Goal: Book appointment/travel/reservation

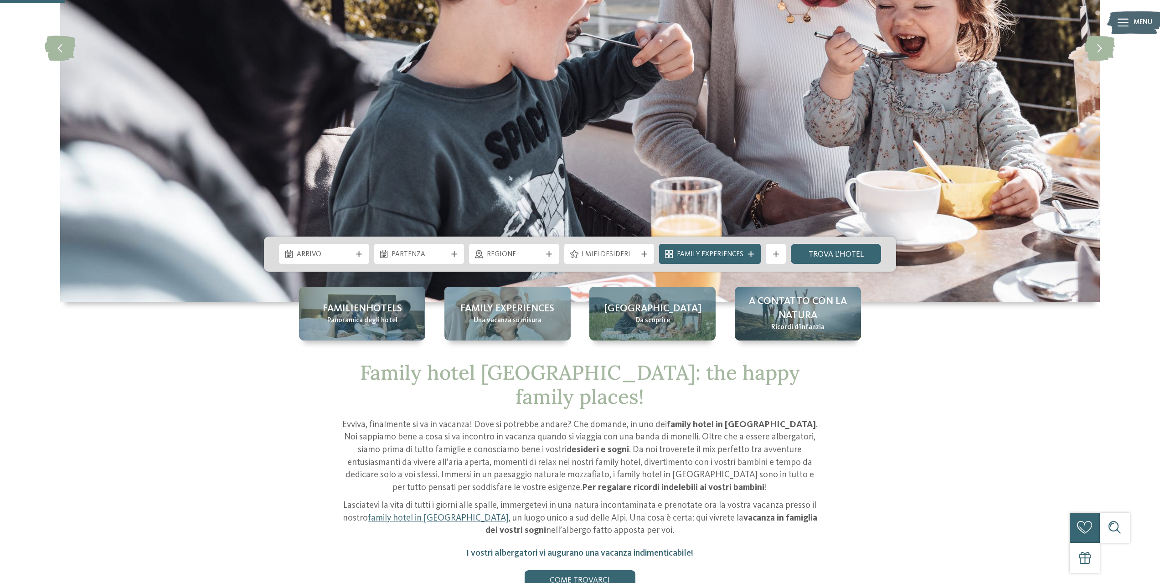
scroll to position [273, 0]
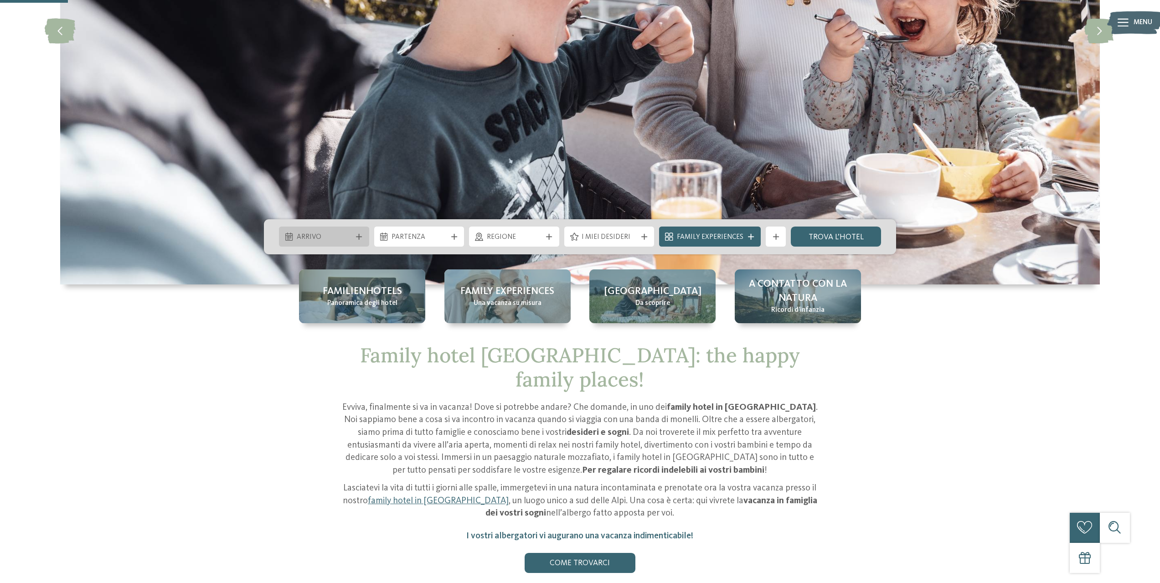
click at [344, 236] on span "Arrivo" at bounding box center [324, 237] width 55 height 10
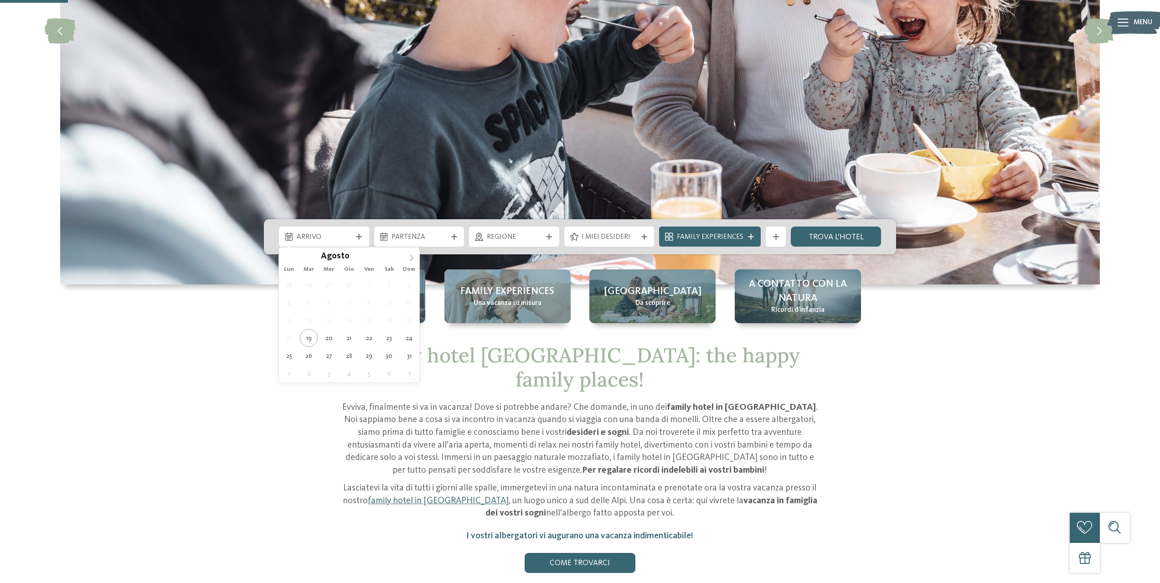
click at [409, 255] on icon at bounding box center [411, 258] width 6 height 6
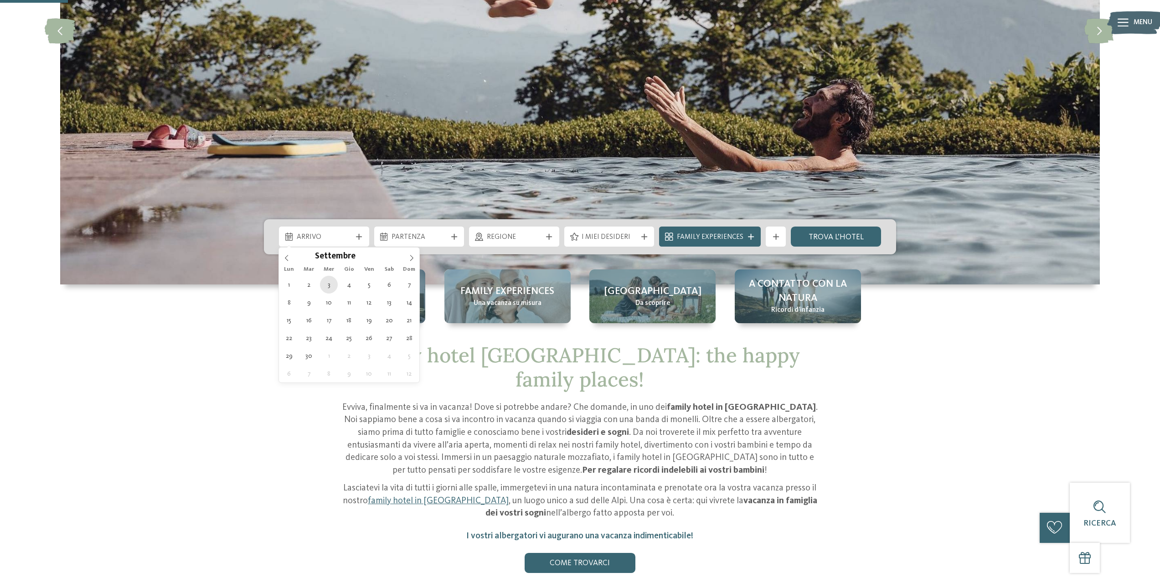
type div "[DATE]"
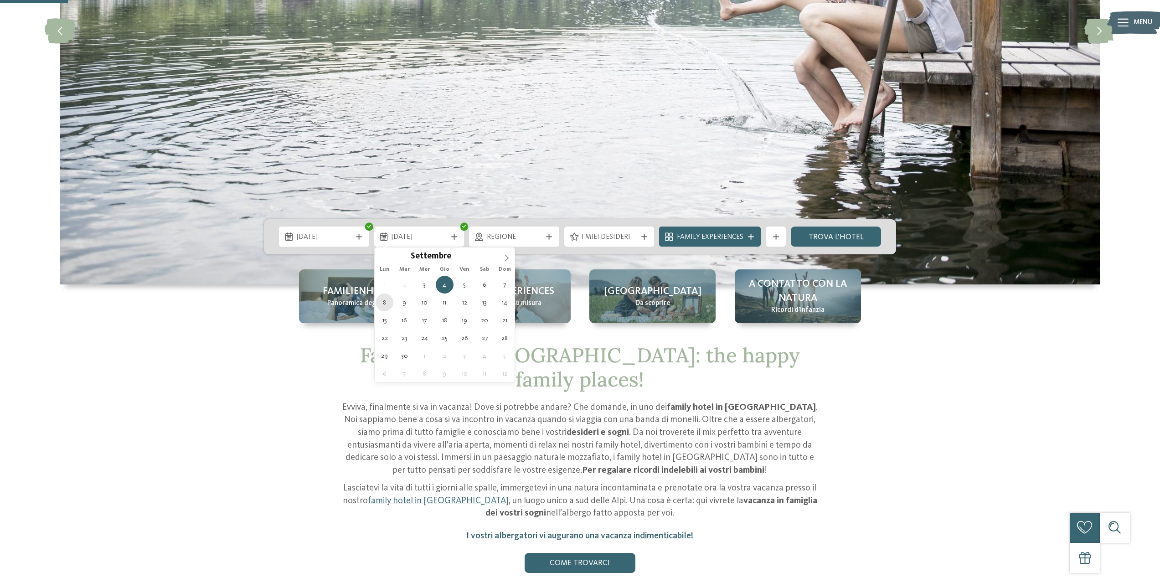
type div "[DATE]"
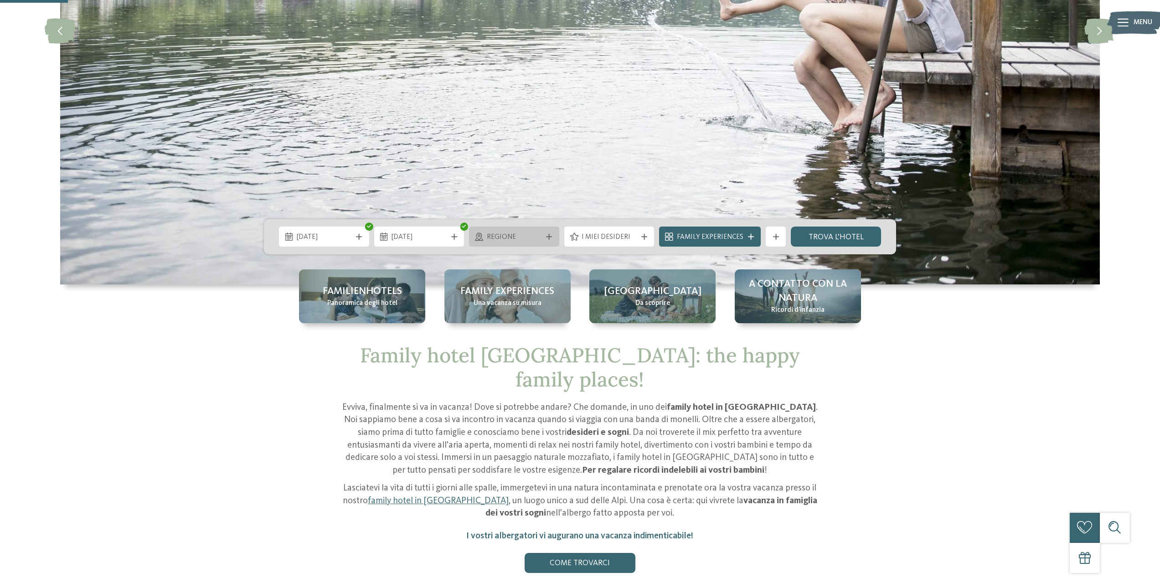
click at [526, 236] on span "Regione" at bounding box center [514, 237] width 55 height 10
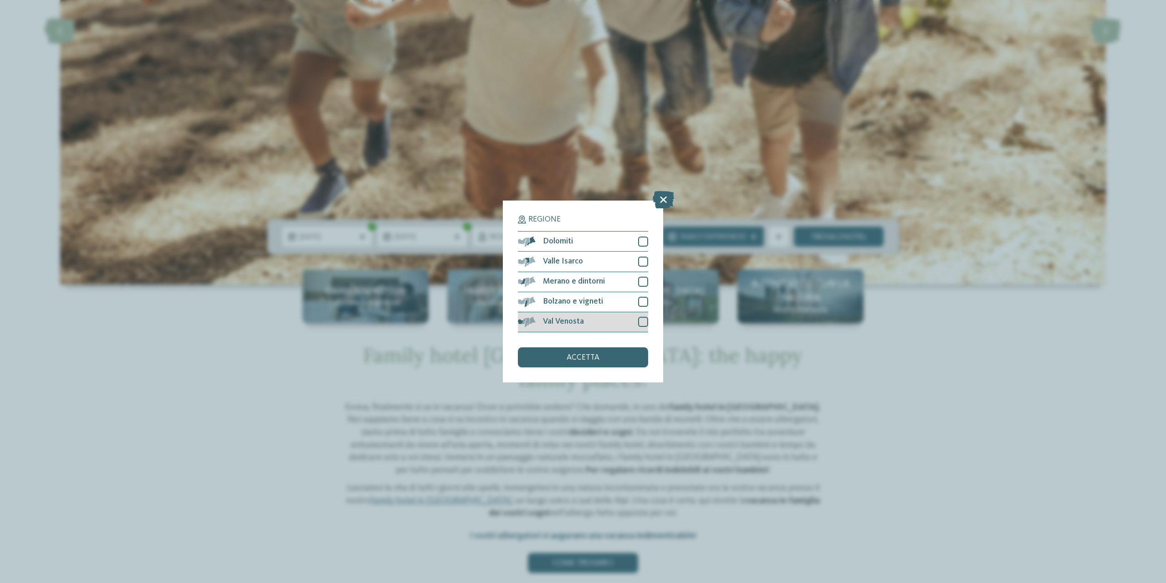
click at [635, 325] on div "Val Venosta" at bounding box center [583, 322] width 130 height 20
click at [641, 298] on div at bounding box center [643, 302] width 10 height 10
click at [643, 271] on div "Valle Isarco" at bounding box center [583, 262] width 130 height 20
click at [645, 244] on div at bounding box center [643, 241] width 10 height 10
click at [647, 283] on div at bounding box center [643, 282] width 10 height 10
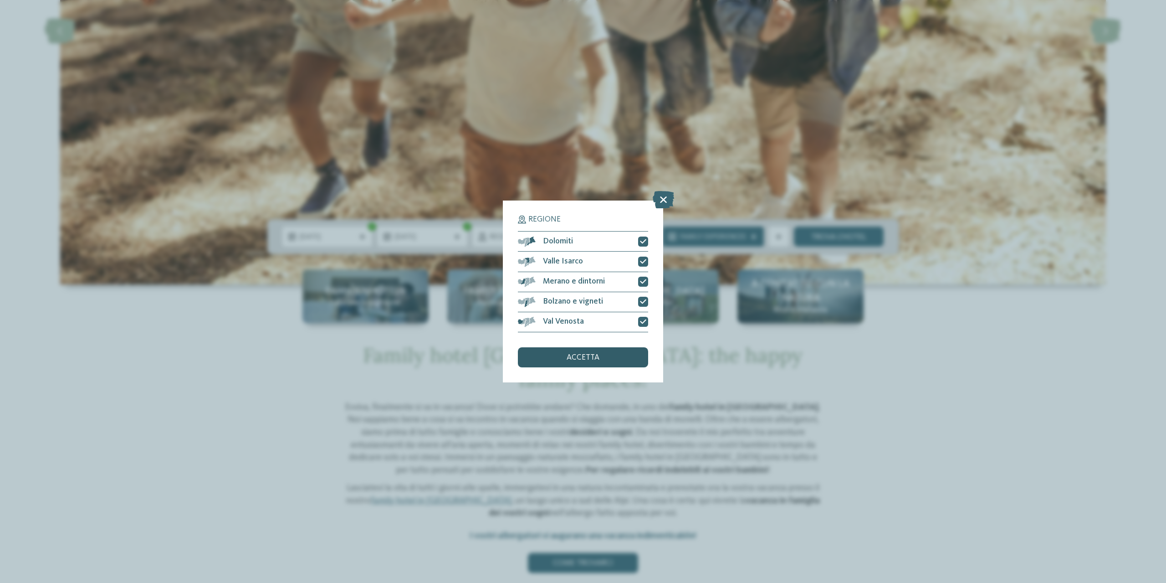
click at [627, 354] on div "accetta" at bounding box center [583, 357] width 130 height 20
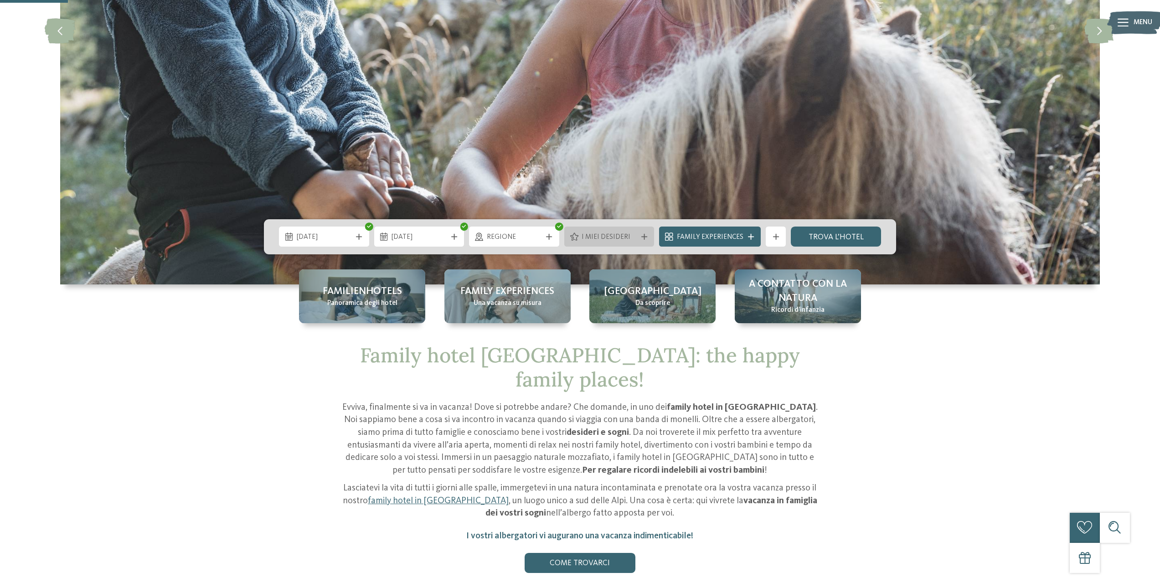
click at [604, 241] on span "I miei desideri" at bounding box center [608, 237] width 55 height 10
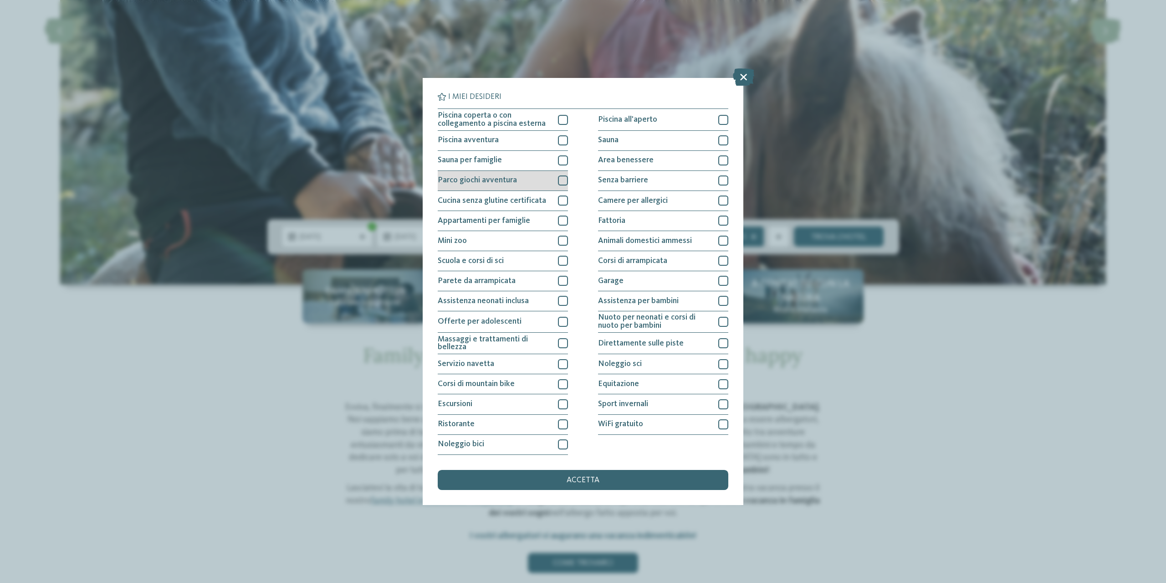
click at [555, 184] on div "Parco giochi avventura" at bounding box center [503, 181] width 130 height 20
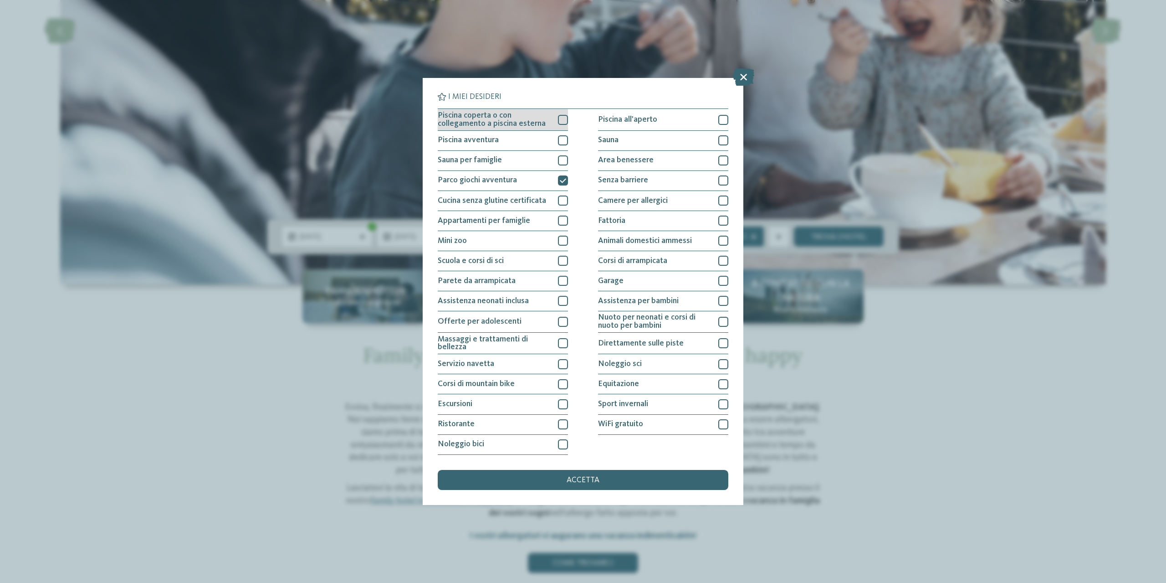
click at [563, 122] on div at bounding box center [563, 120] width 10 height 10
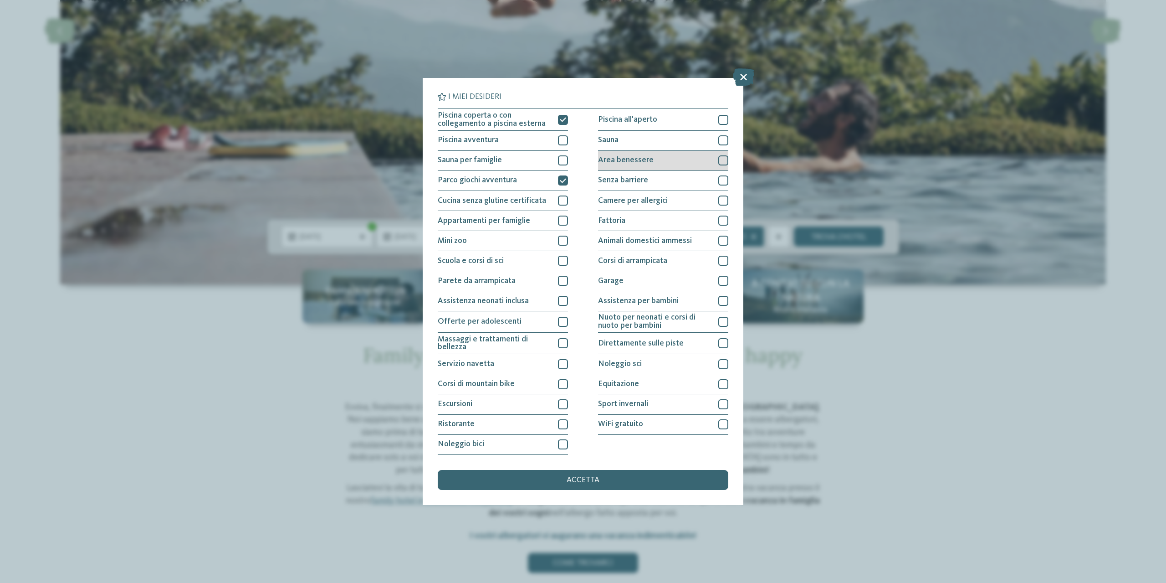
click at [727, 159] on div at bounding box center [724, 160] width 10 height 10
click at [722, 143] on div at bounding box center [724, 140] width 10 height 10
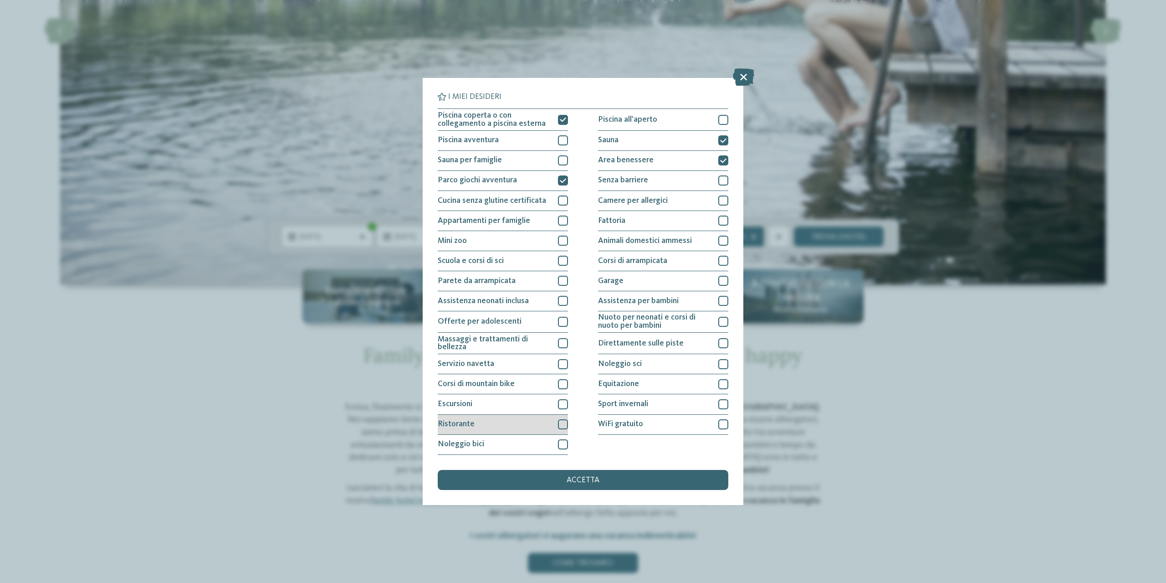
click at [535, 424] on div "Ristorante" at bounding box center [503, 425] width 130 height 20
click at [557, 452] on div "Noleggio bici" at bounding box center [503, 445] width 130 height 20
click at [561, 404] on div at bounding box center [563, 404] width 10 height 10
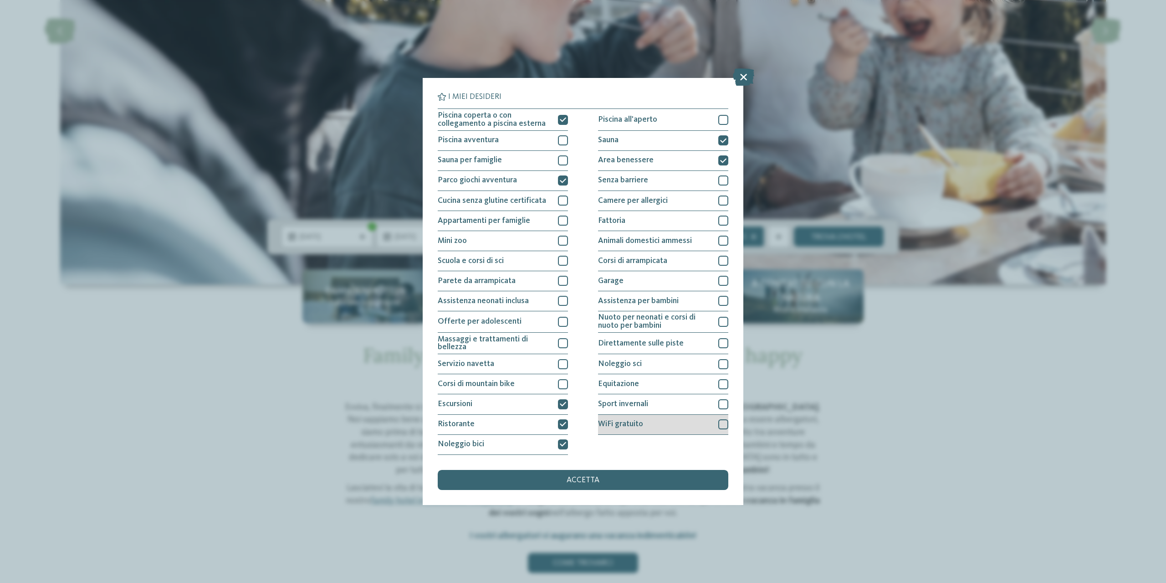
click at [662, 417] on div "WiFi gratuito" at bounding box center [663, 425] width 130 height 20
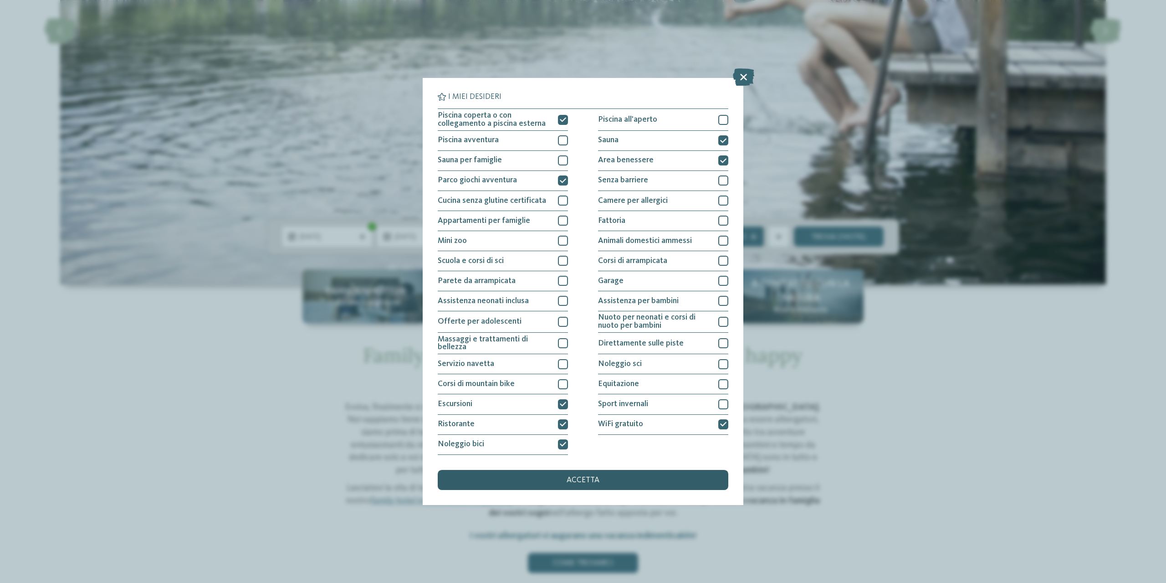
click at [601, 485] on div "accetta" at bounding box center [583, 480] width 291 height 20
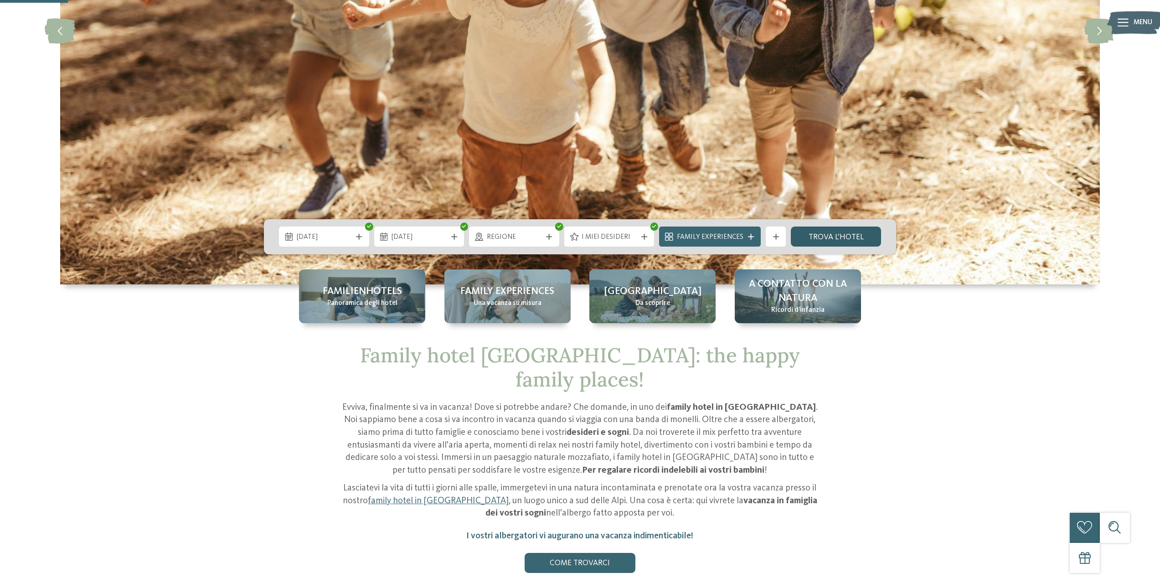
click at [834, 239] on link "trova l’hotel" at bounding box center [836, 236] width 90 height 20
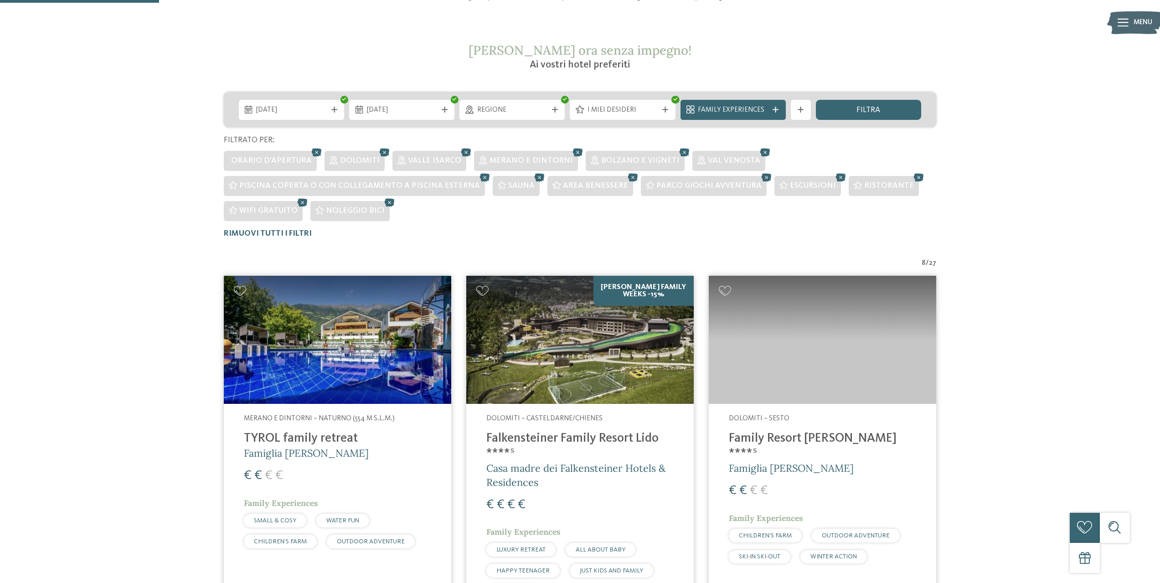
scroll to position [156, 0]
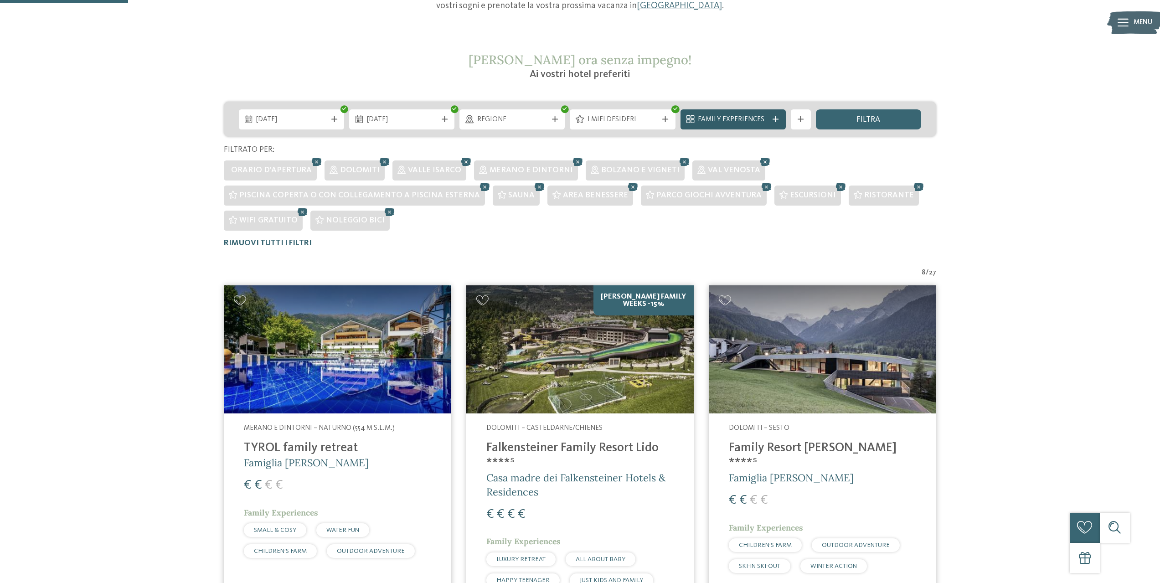
click at [729, 123] on span "Family Experiences" at bounding box center [733, 120] width 70 height 10
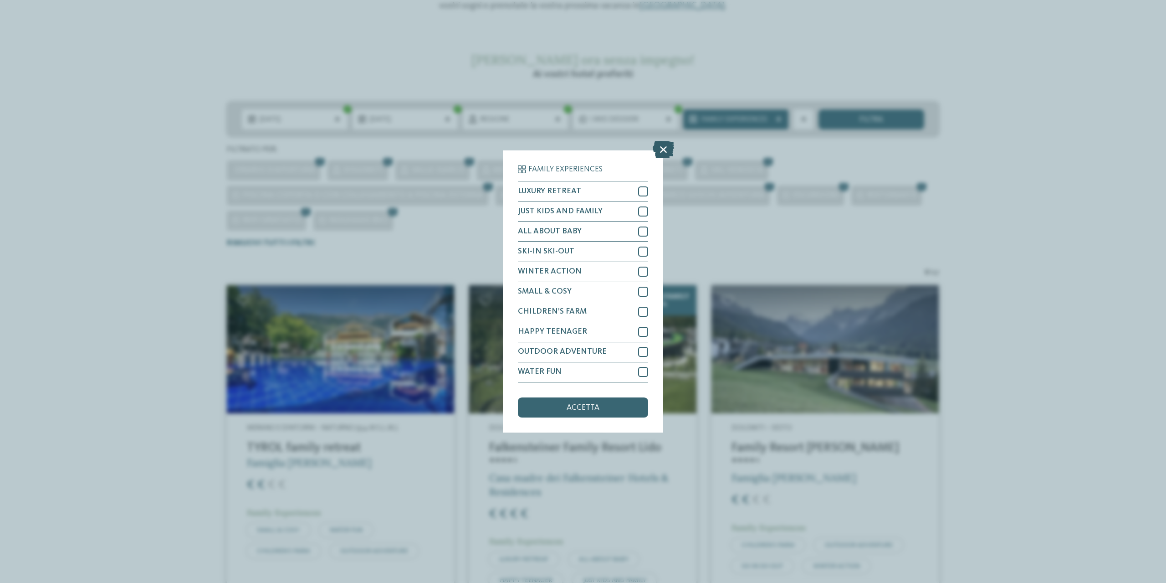
click at [666, 151] on icon at bounding box center [663, 149] width 21 height 17
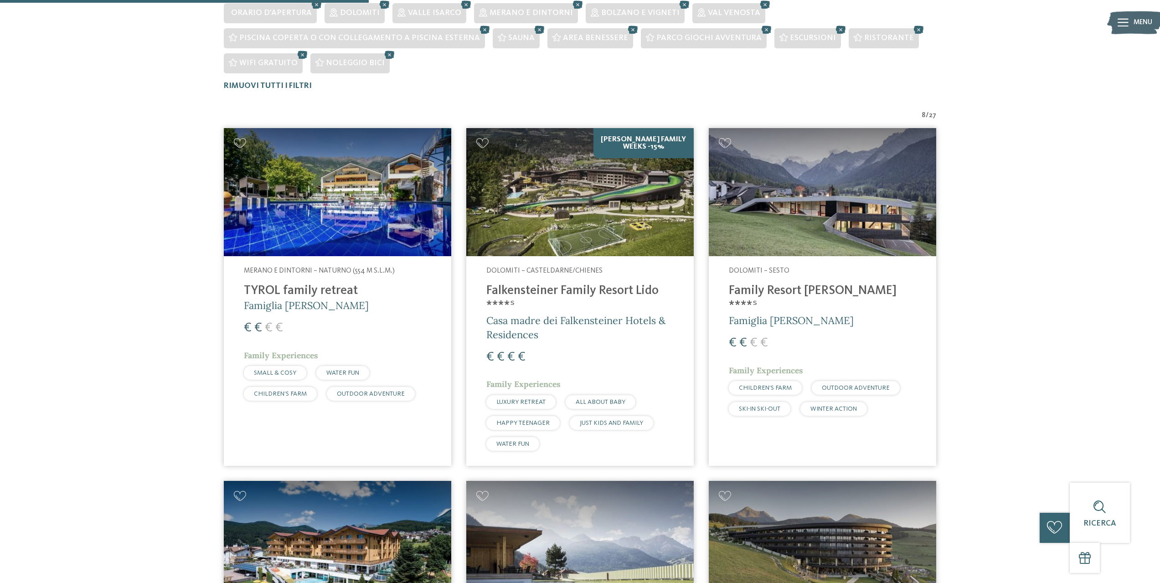
scroll to position [202, 0]
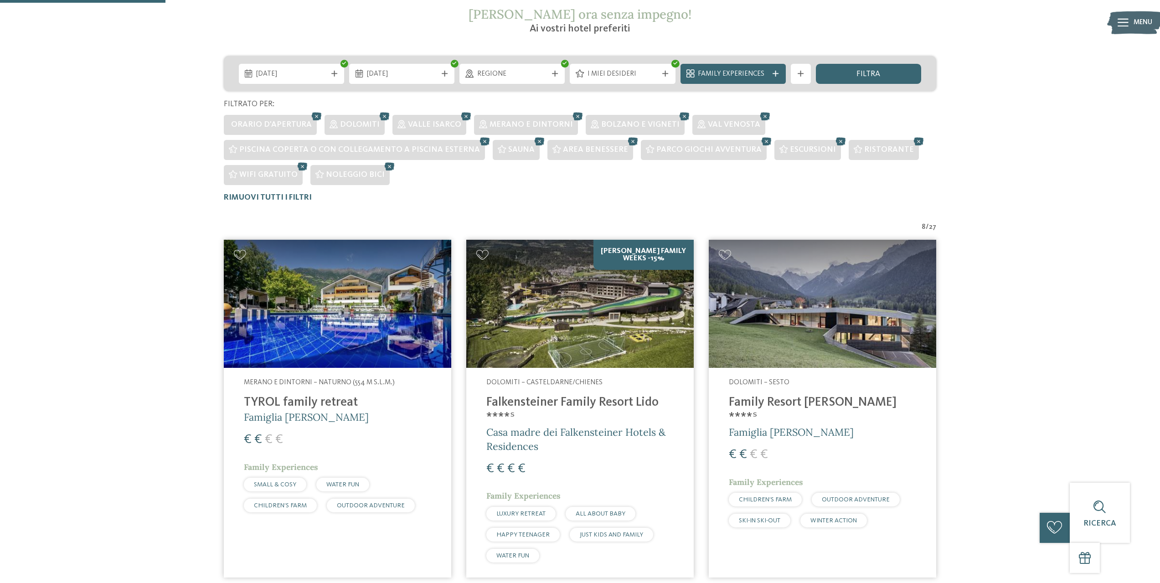
click at [351, 344] on img at bounding box center [337, 304] width 227 height 128
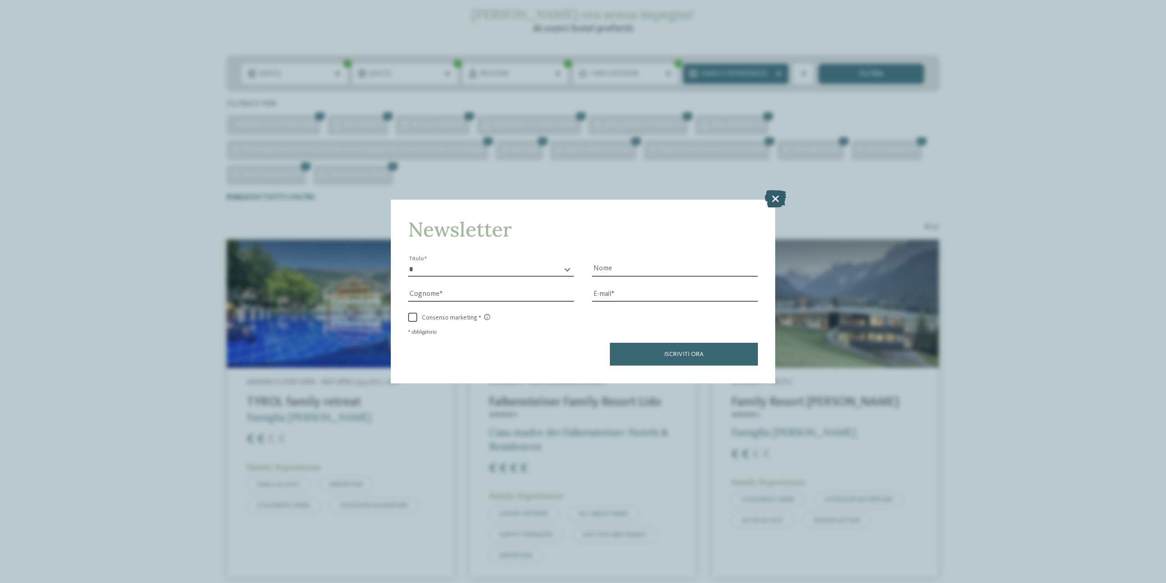
click at [771, 204] on icon at bounding box center [775, 198] width 21 height 17
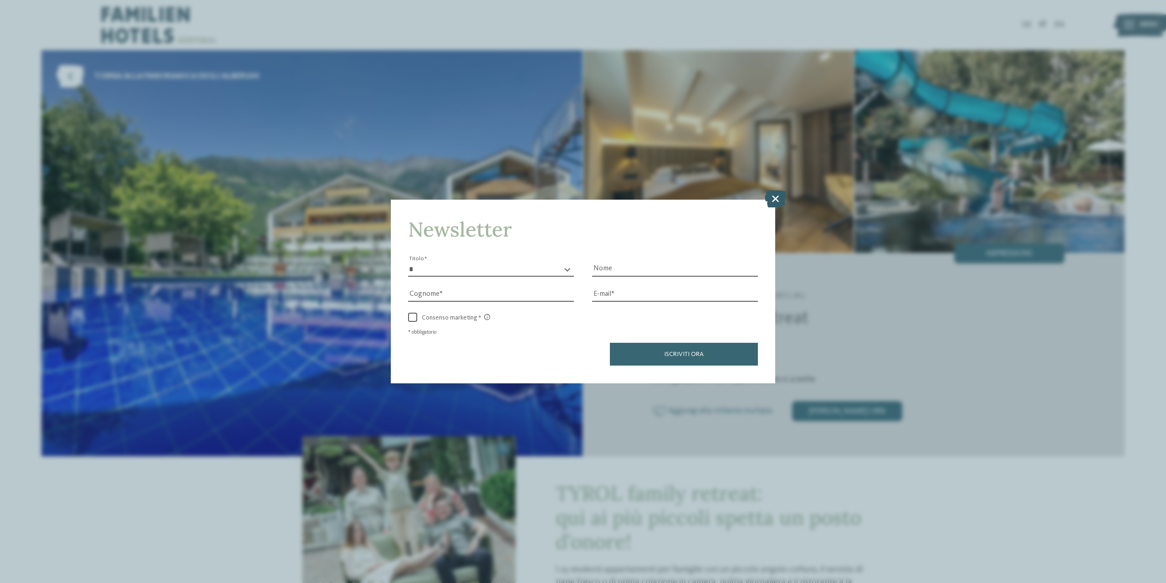
click at [774, 195] on icon at bounding box center [775, 198] width 21 height 17
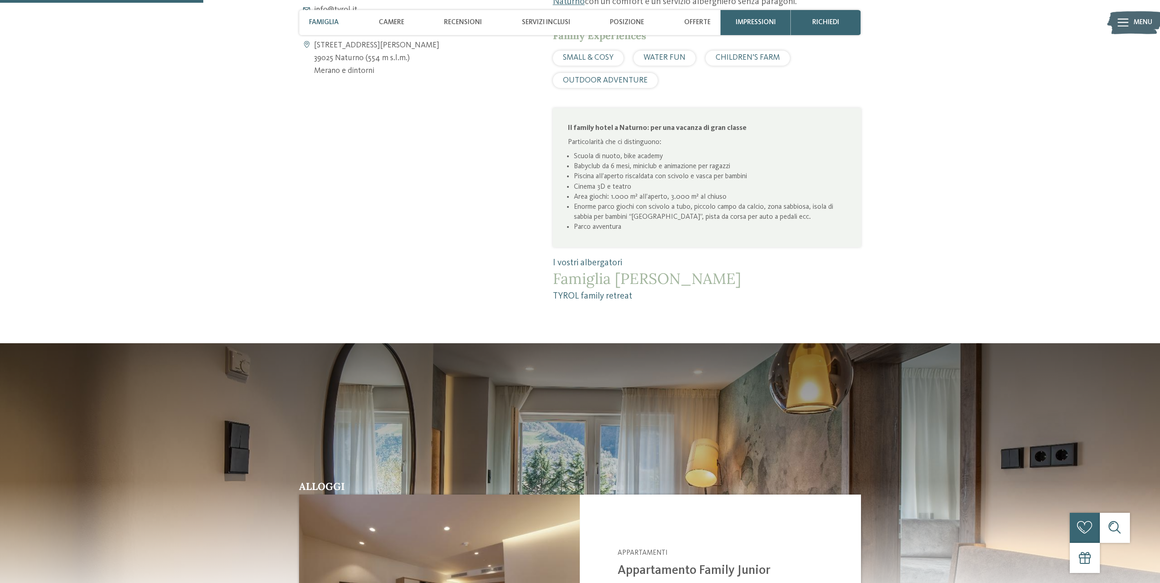
scroll to position [820, 0]
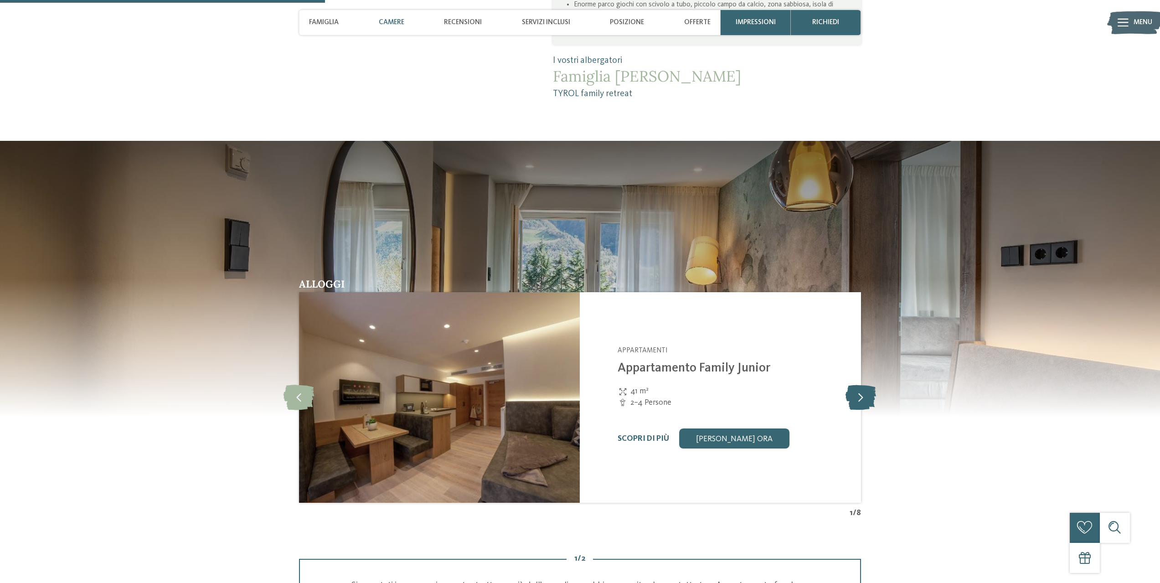
click at [865, 400] on icon at bounding box center [860, 397] width 31 height 25
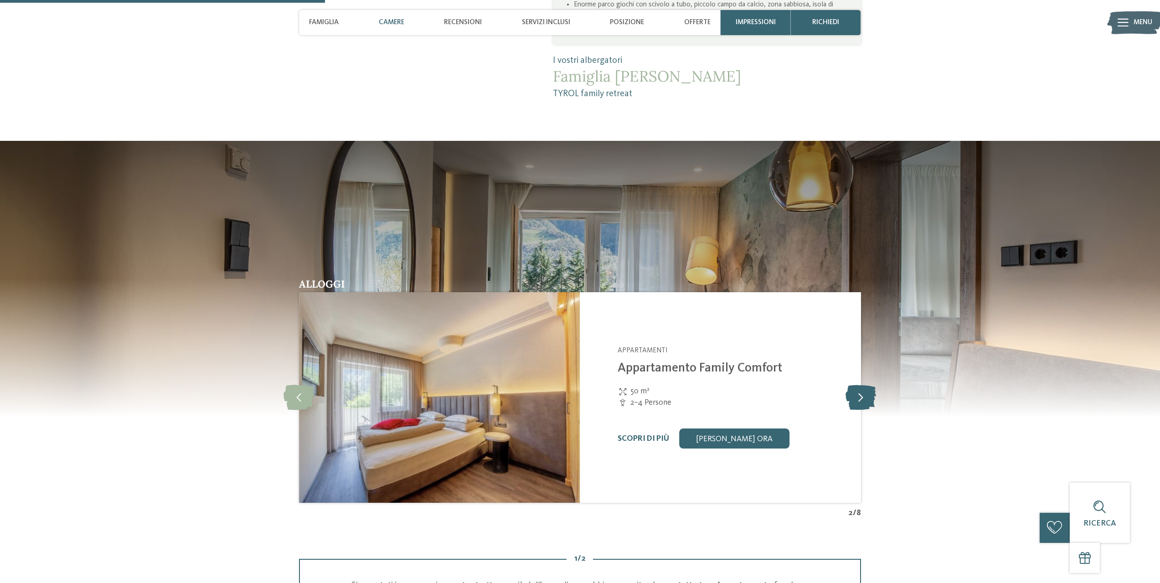
click at [865, 400] on icon at bounding box center [860, 397] width 31 height 25
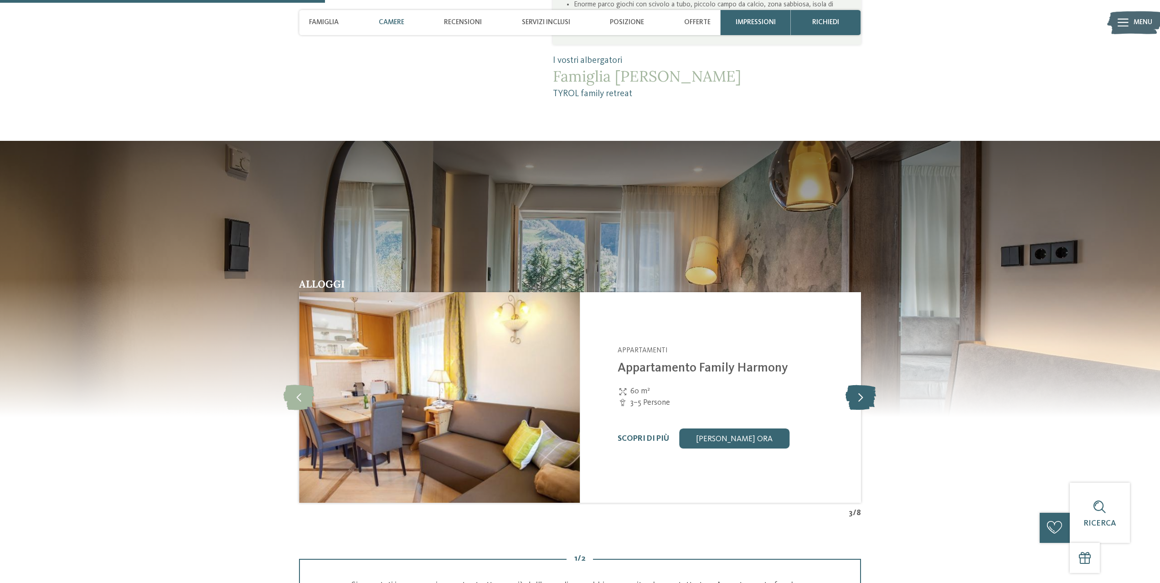
click at [865, 400] on icon at bounding box center [860, 397] width 31 height 25
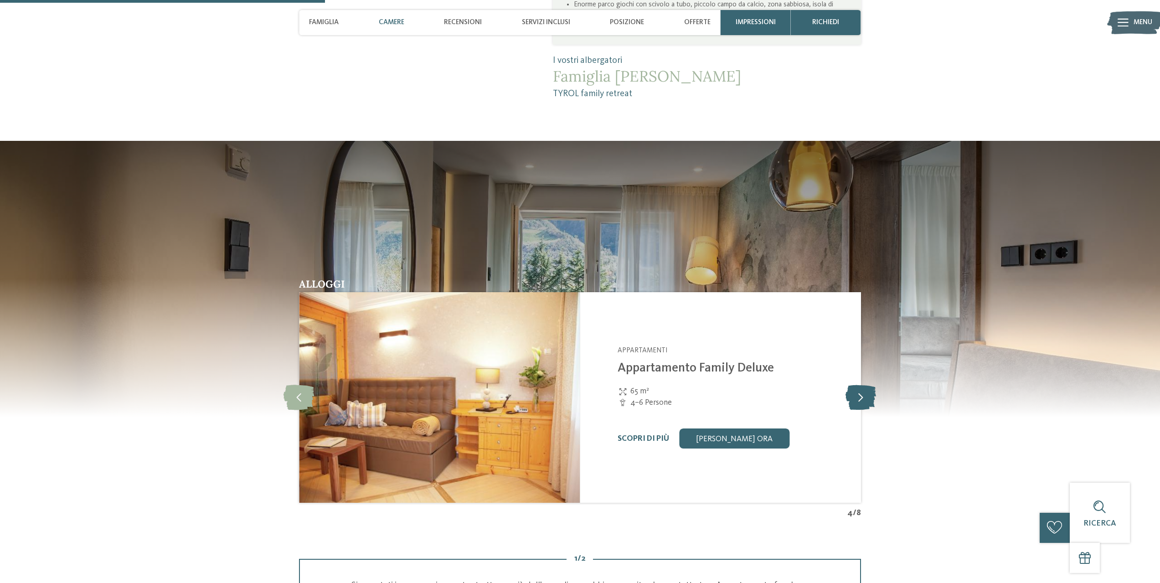
click at [865, 400] on icon at bounding box center [860, 397] width 31 height 25
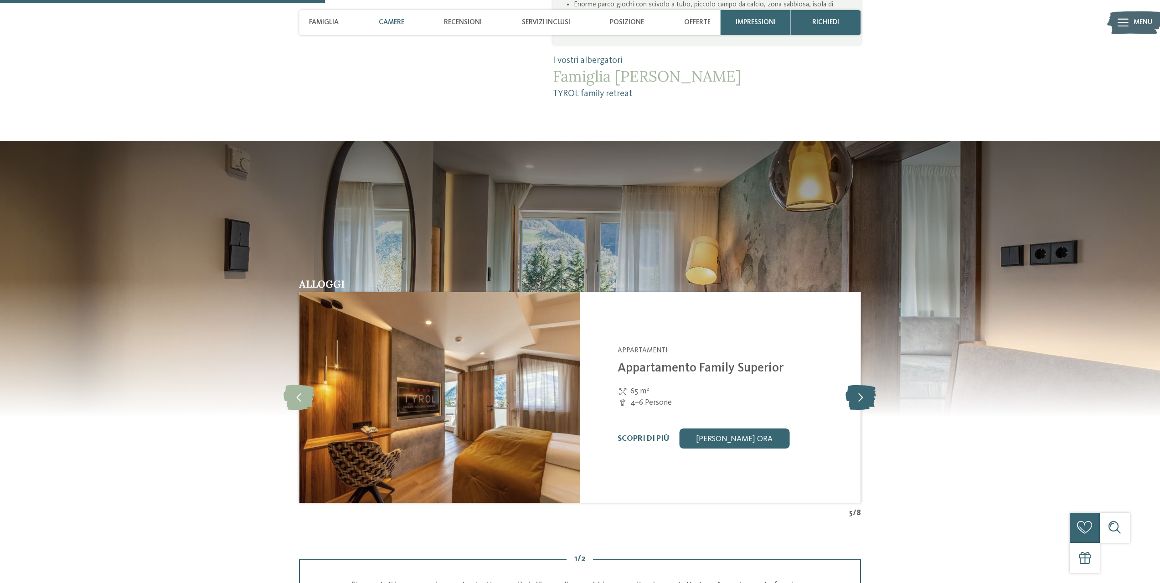
click at [865, 400] on icon at bounding box center [860, 397] width 31 height 25
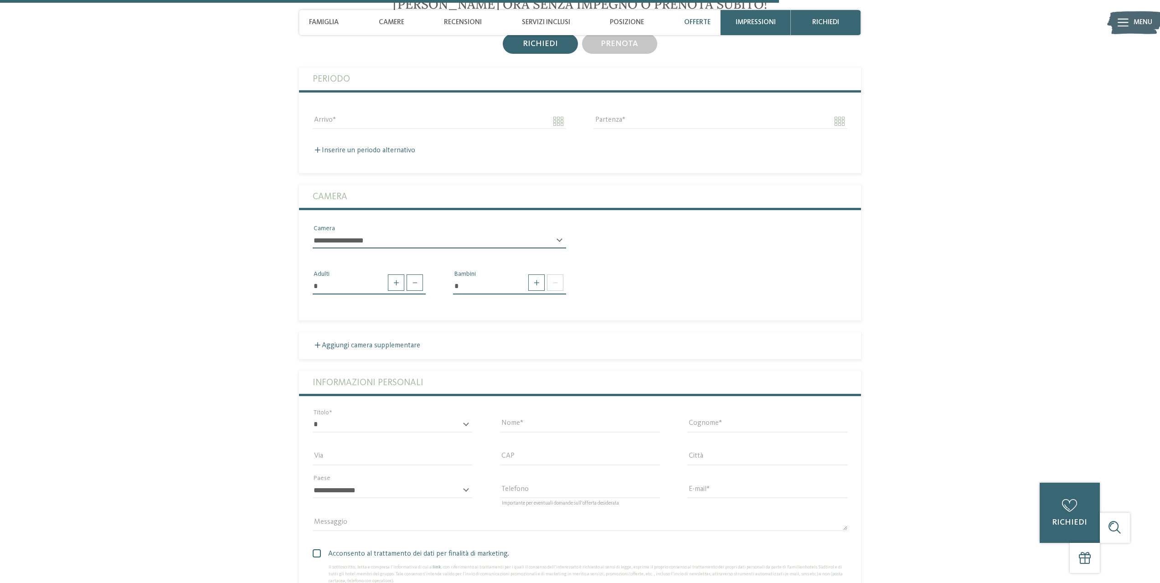
scroll to position [2324, 0]
